Goal: Information Seeking & Learning: Learn about a topic

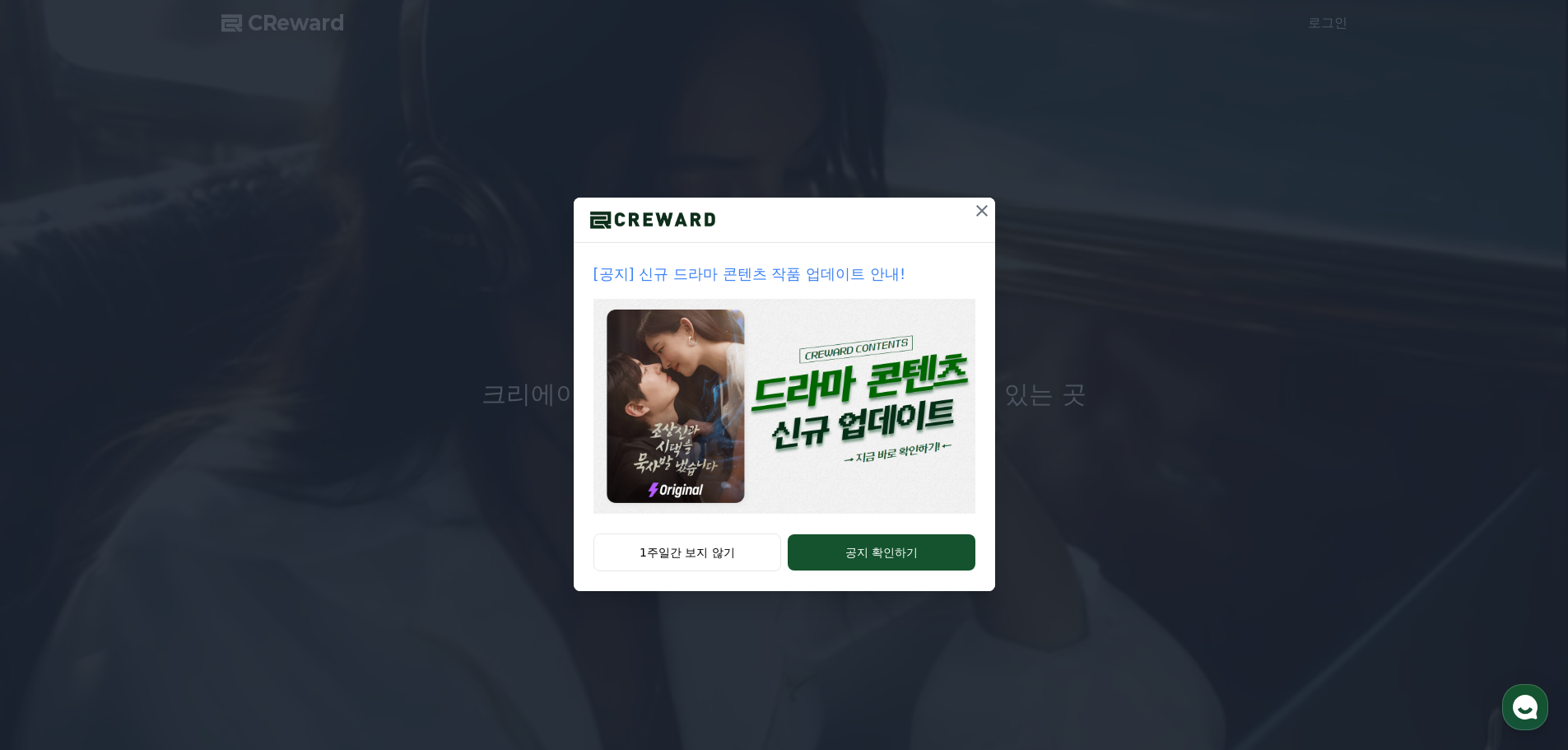
click at [986, 205] on icon at bounding box center [981, 210] width 11 height 11
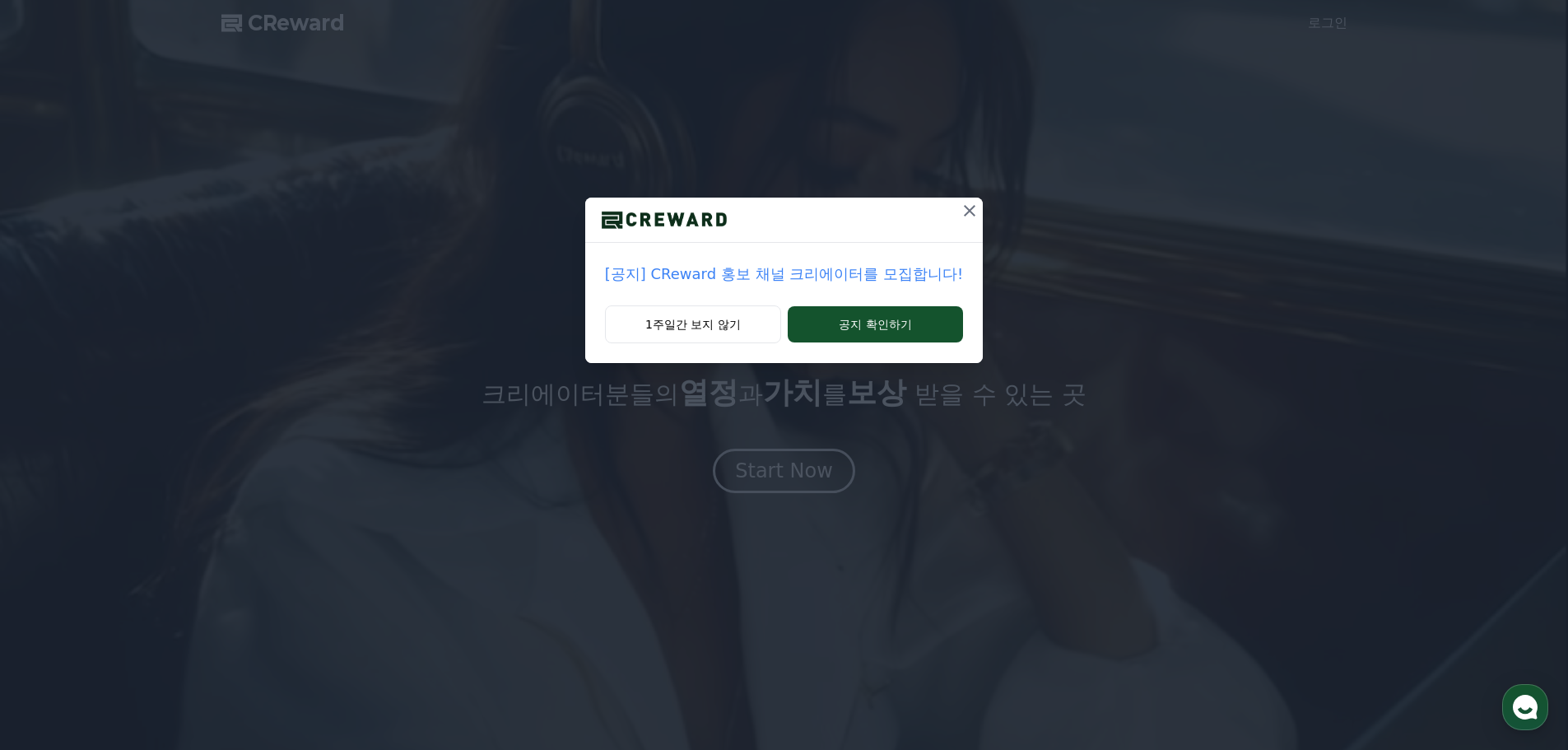
click at [759, 277] on p "[공지] CReward 홍보 채널 크리에이터를 모집합니다!" at bounding box center [784, 274] width 358 height 23
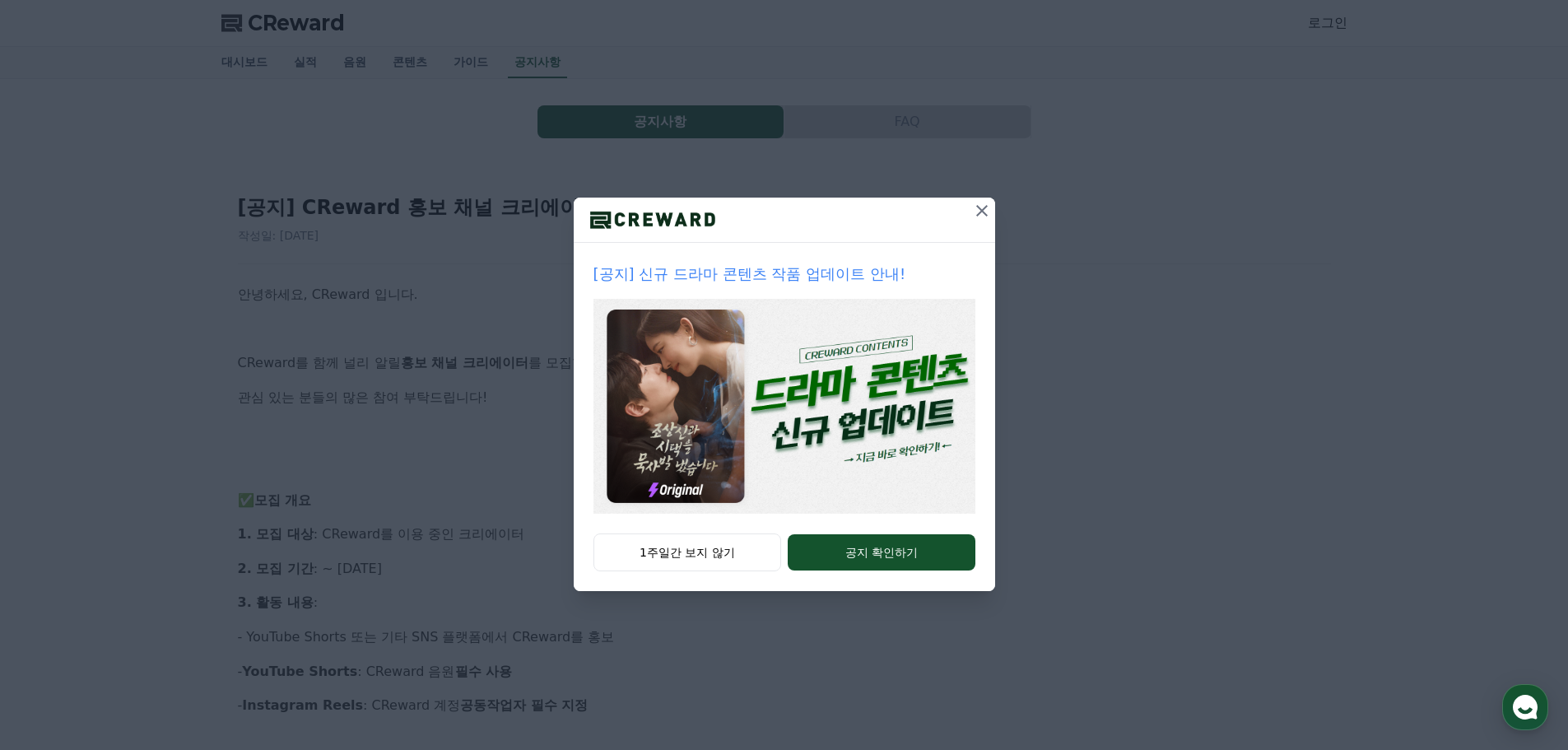
click at [975, 210] on icon at bounding box center [981, 211] width 20 height 20
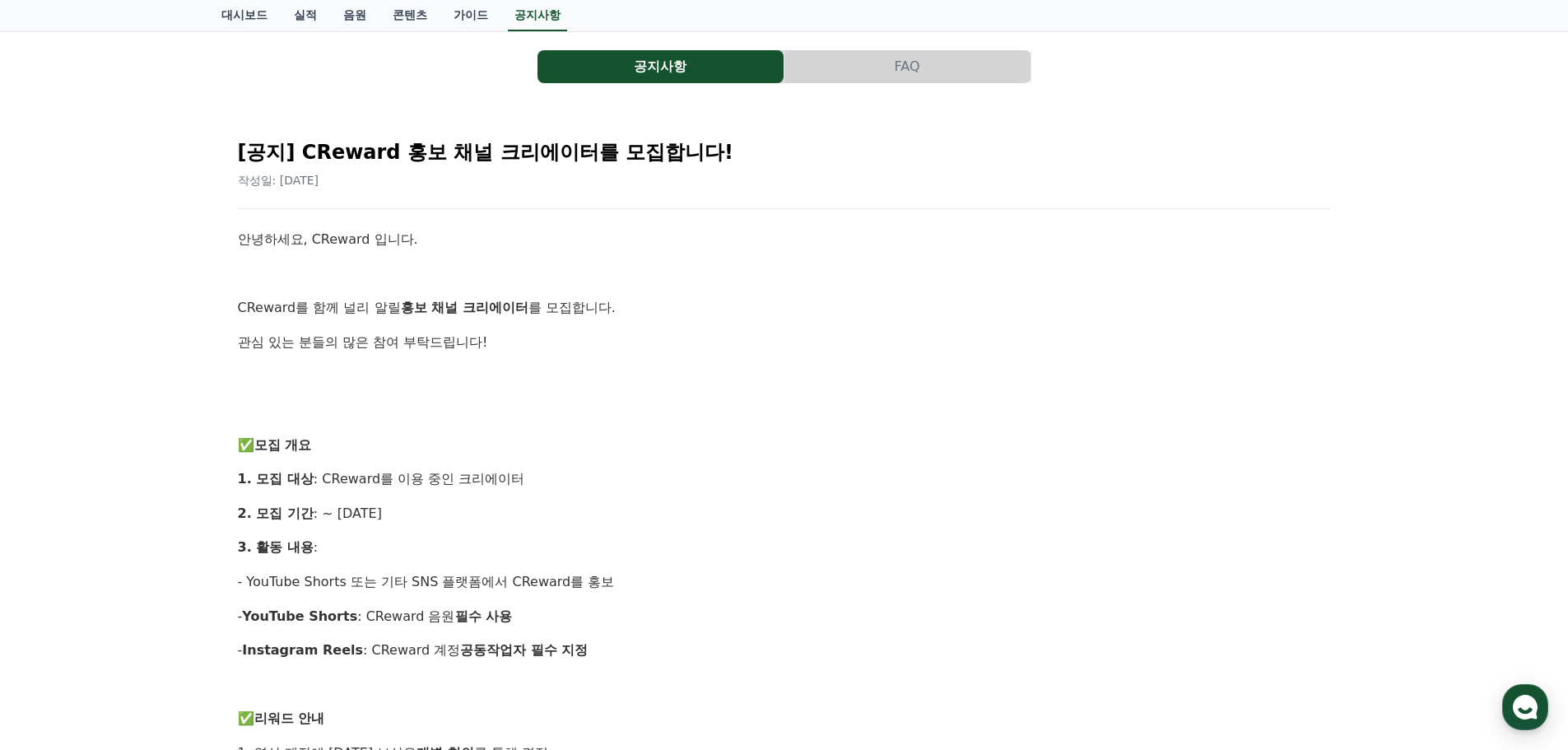
scroll to position [329, 0]
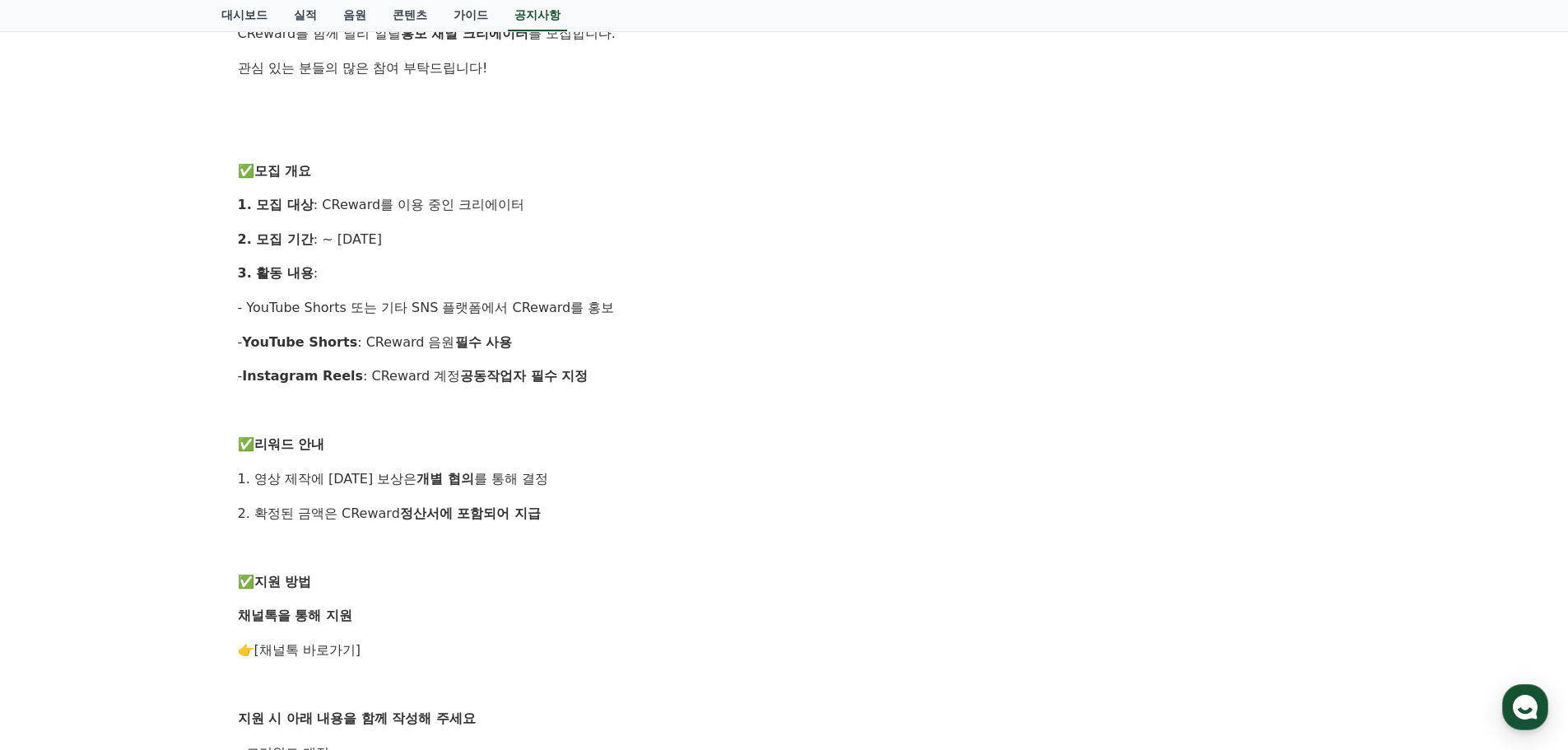
drag, startPoint x: 398, startPoint y: 218, endPoint x: 561, endPoint y: 438, distance: 273.8
click at [530, 400] on div "안녕하세요, CReward 입니다. CReward를 함께 널리 알릴 홍보 채널 크리에이터 를 모집합니다. 관심 있는 분들의 많은 참여 부탁드립…" at bounding box center [784, 530] width 1093 height 1150
click at [561, 438] on p "✅ 리워드 안내" at bounding box center [784, 444] width 1093 height 22
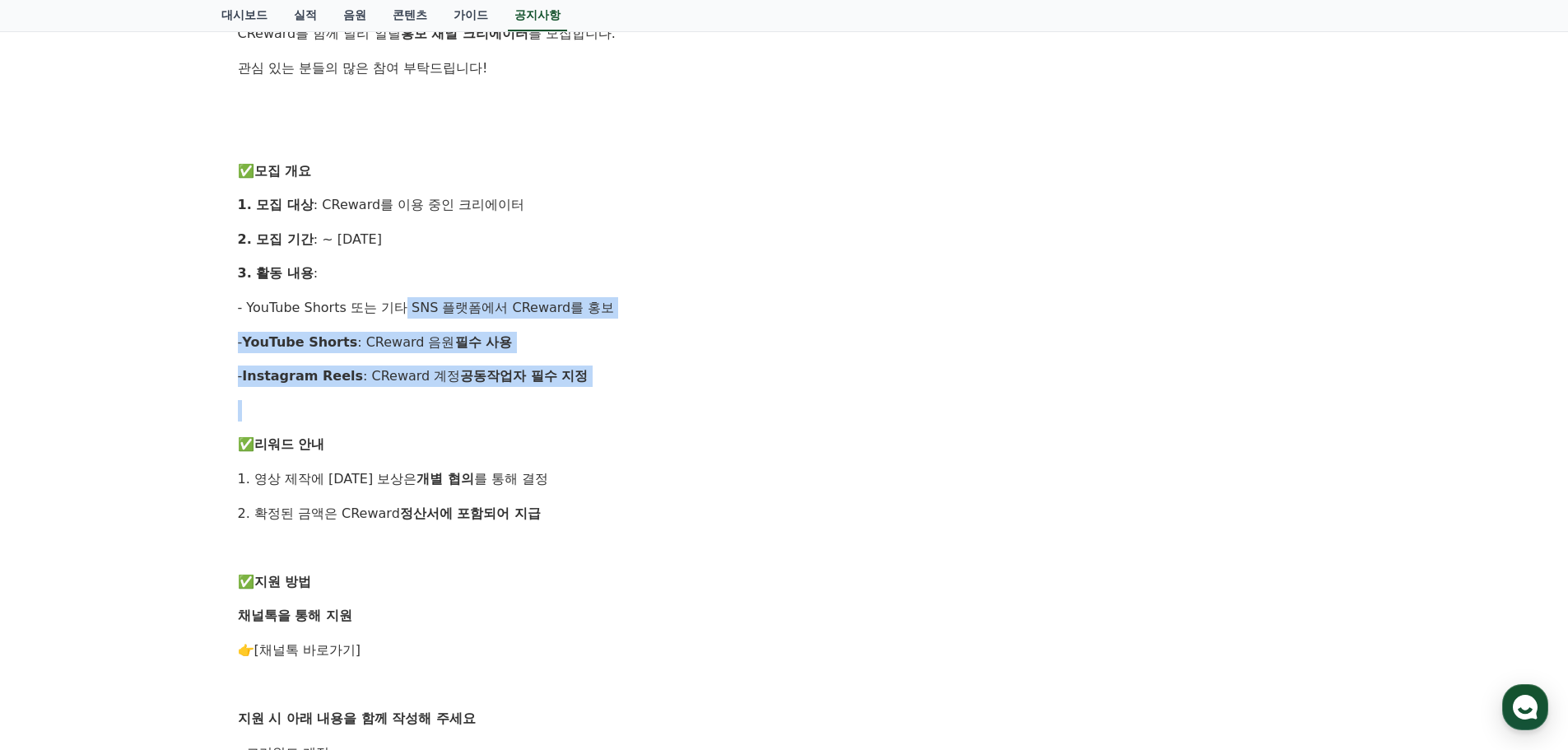
drag, startPoint x: 406, startPoint y: 292, endPoint x: 580, endPoint y: 402, distance: 205.9
click at [579, 401] on div "안녕하세요, CReward 입니다. CReward를 함께 널리 알릴 홍보 채널 크리에이터 를 모집합니다. 관심 있는 분들의 많은 참여 부탁드립…" at bounding box center [784, 530] width 1093 height 1150
click at [580, 402] on p at bounding box center [784, 410] width 1093 height 22
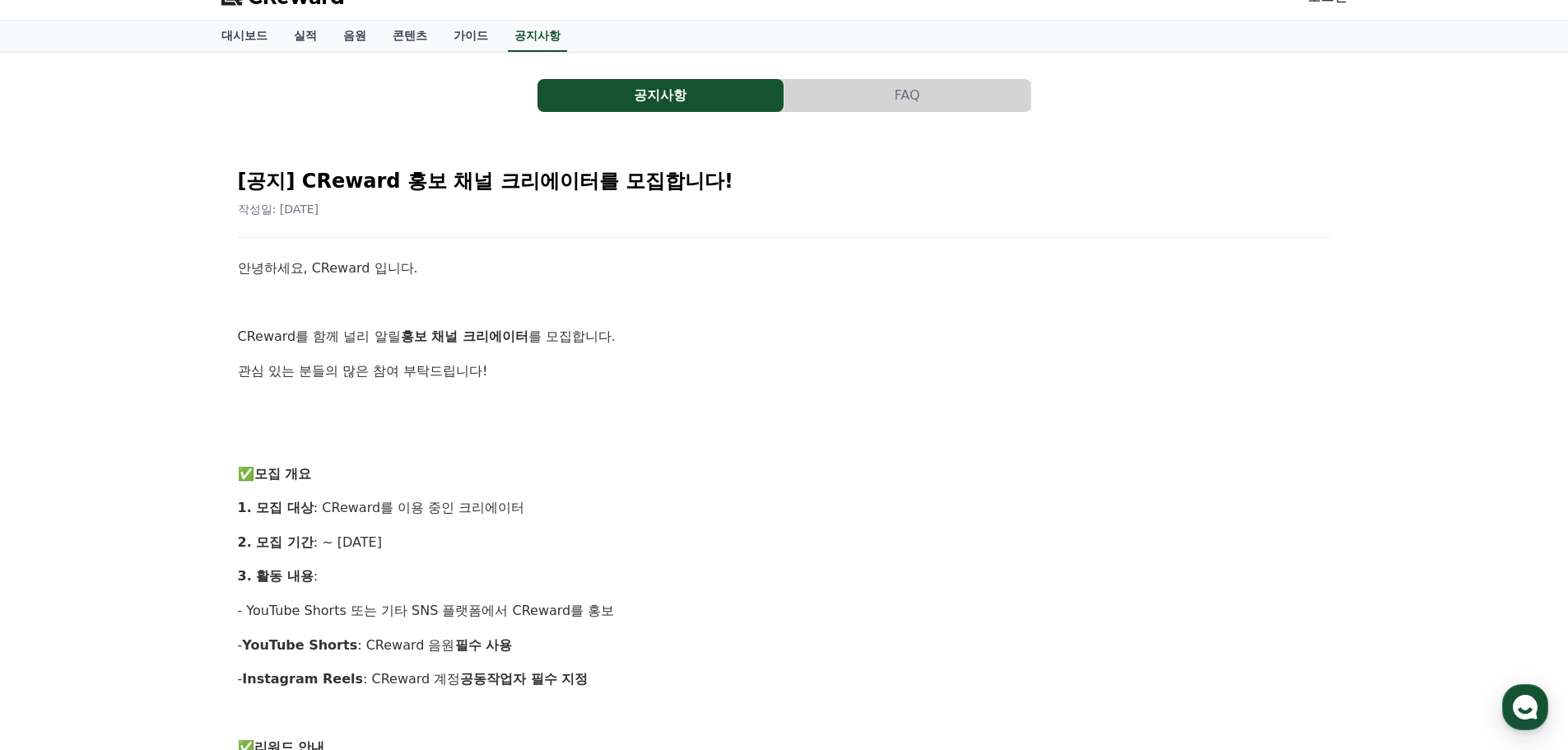
scroll to position [0, 0]
